Goal: Transaction & Acquisition: Download file/media

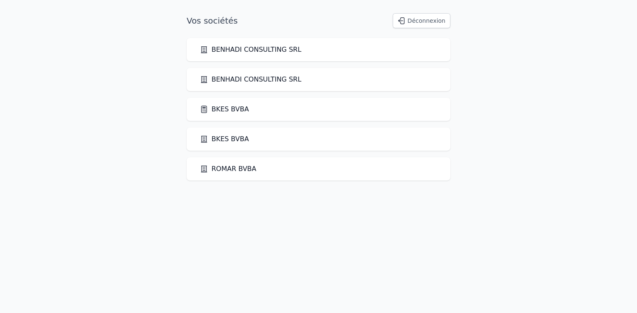
click at [230, 107] on link "BKES BVBA" at bounding box center [224, 109] width 49 height 10
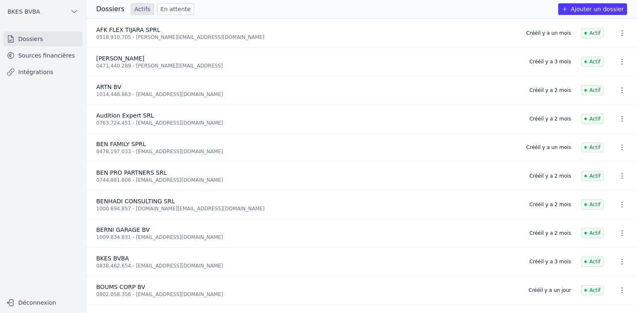
click at [63, 56] on link "Sources financières" at bounding box center [42, 55] width 79 height 15
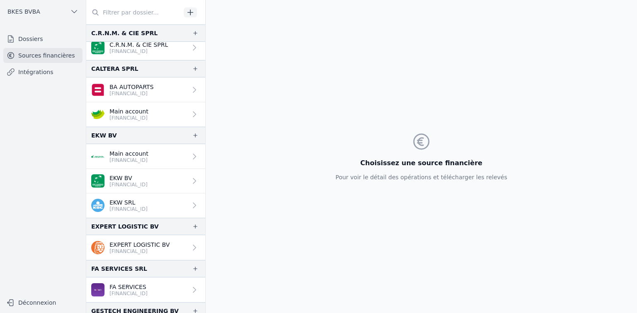
scroll to position [486, 0]
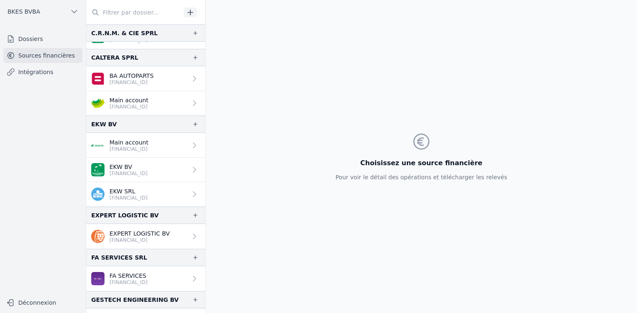
click at [146, 233] on p "EXPERT LOGISTIC BV" at bounding box center [139, 234] width 60 height 8
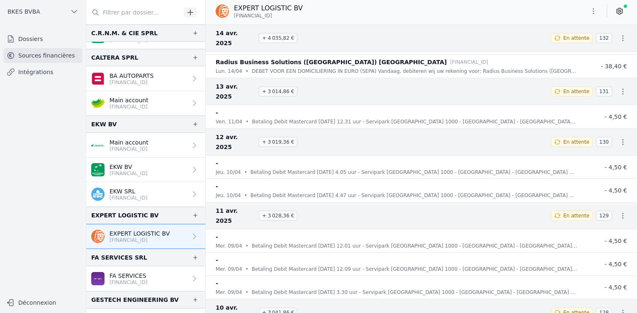
scroll to position [3348, 0]
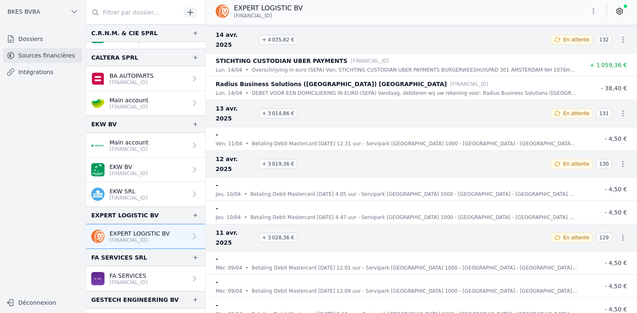
click at [617, 10] on icon at bounding box center [619, 11] width 8 height 8
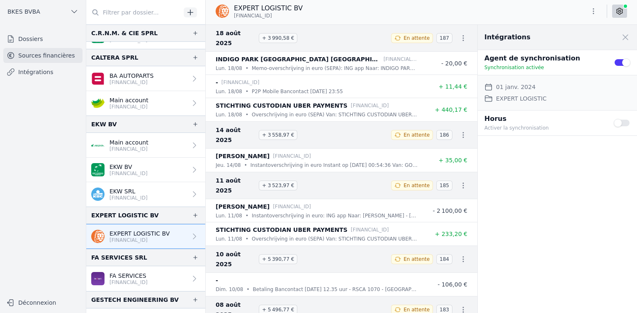
click at [416, 13] on div "EXPERT LOGISTIC BV [FINANCIAL_ID]" at bounding box center [421, 11] width 431 height 16
click at [621, 35] on span at bounding box center [625, 37] width 18 height 18
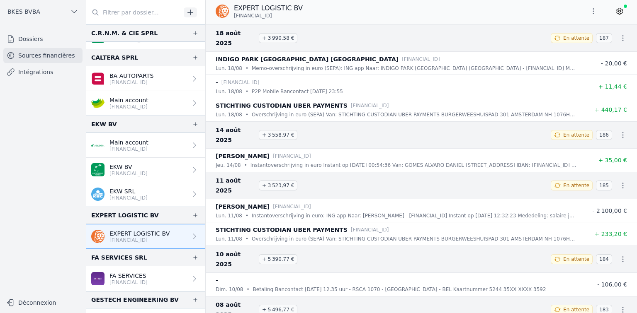
click at [593, 12] on icon "button" at bounding box center [593, 11] width 8 height 8
click at [570, 41] on button "Exporter" at bounding box center [573, 43] width 60 height 15
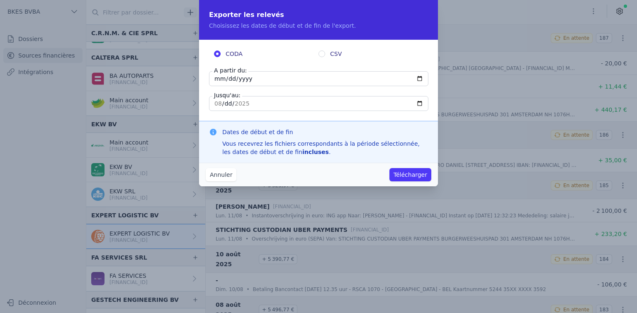
click at [255, 78] on input "[DATE]" at bounding box center [318, 78] width 219 height 15
type input "[DATE]"
click at [407, 177] on button "Télécharger" at bounding box center [410, 174] width 42 height 13
